Goal: Task Accomplishment & Management: Manage account settings

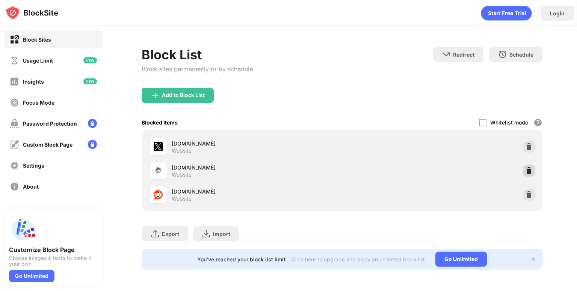
click at [528, 169] on img at bounding box center [529, 171] width 8 height 8
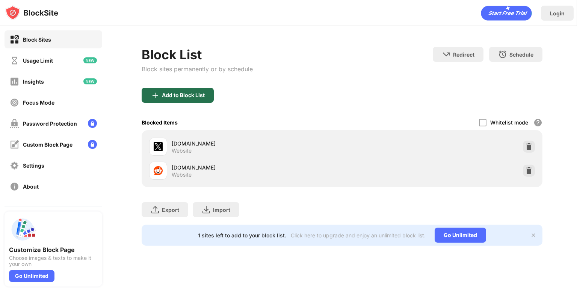
click at [189, 96] on div "Add to Block List" at bounding box center [183, 95] width 43 height 6
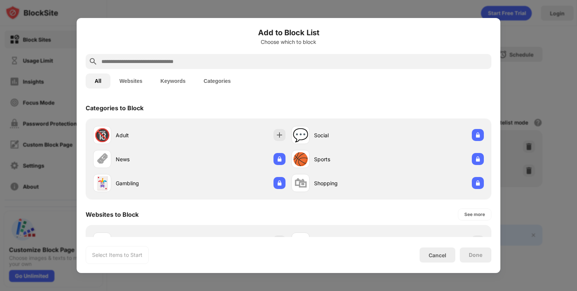
click at [221, 54] on div at bounding box center [289, 61] width 406 height 15
click at [220, 59] on input "text" at bounding box center [295, 61] width 388 height 9
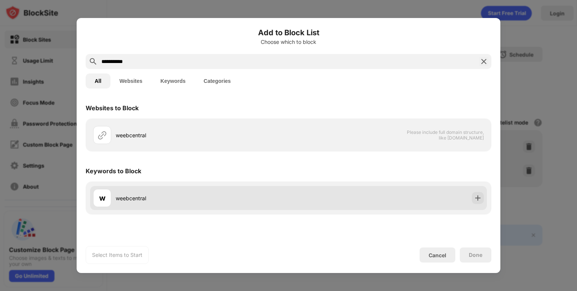
type input "**********"
click at [162, 187] on div "w weebcentral" at bounding box center [288, 198] width 397 height 24
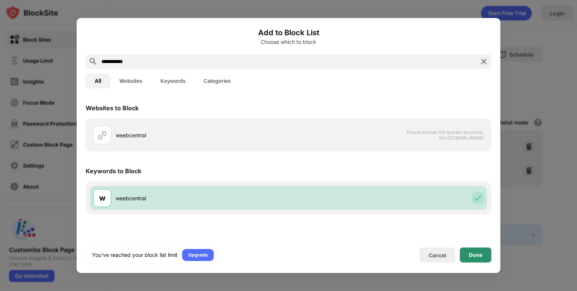
click at [465, 248] on div "Done" at bounding box center [476, 255] width 32 height 15
